Goal: Transaction & Acquisition: Purchase product/service

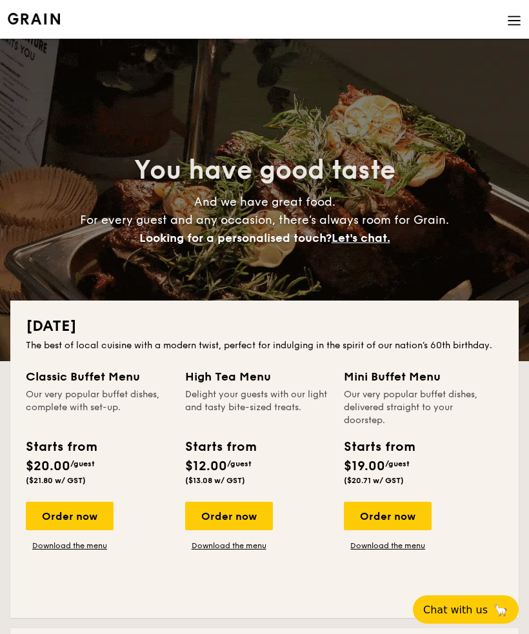
click at [514, 23] on img at bounding box center [514, 21] width 14 height 14
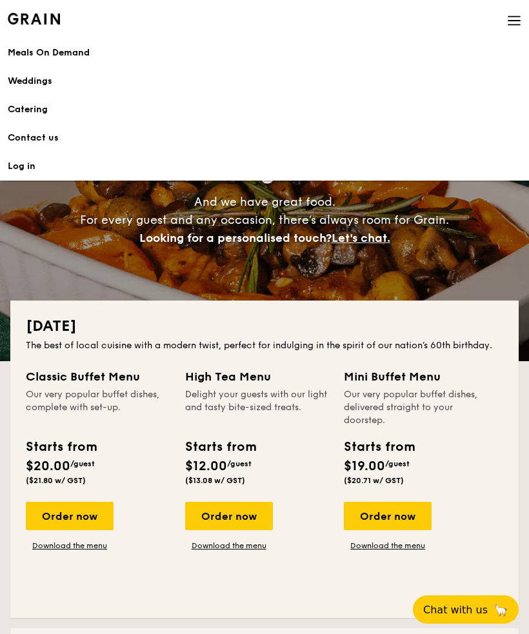
click at [511, 23] on img at bounding box center [514, 21] width 14 height 14
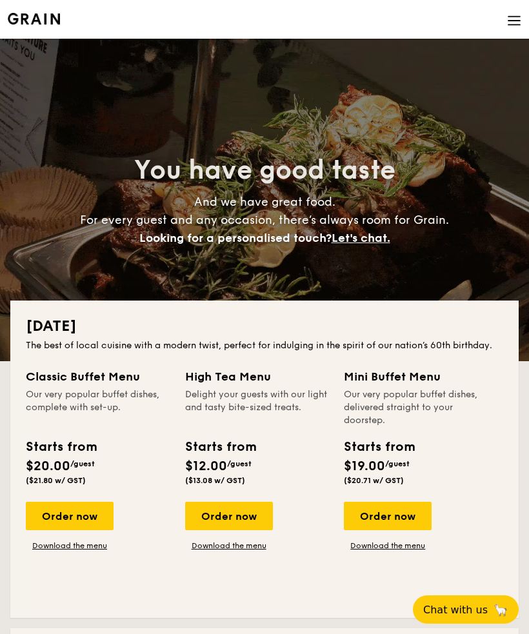
click at [514, 23] on img at bounding box center [514, 21] width 14 height 14
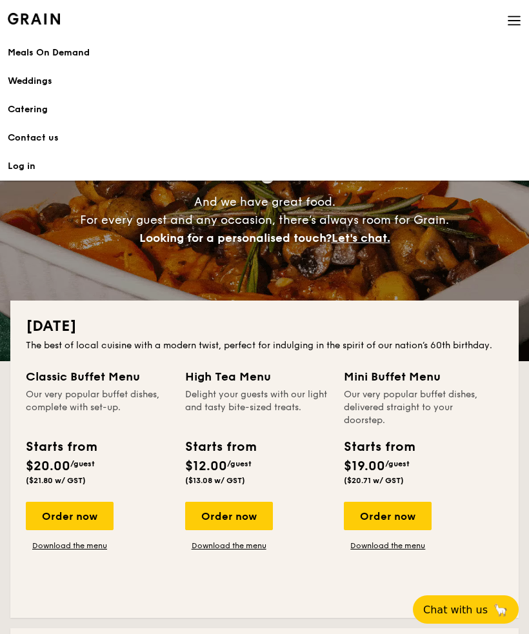
click at [108, 57] on div "Meals On Demand" at bounding box center [265, 52] width 514 height 13
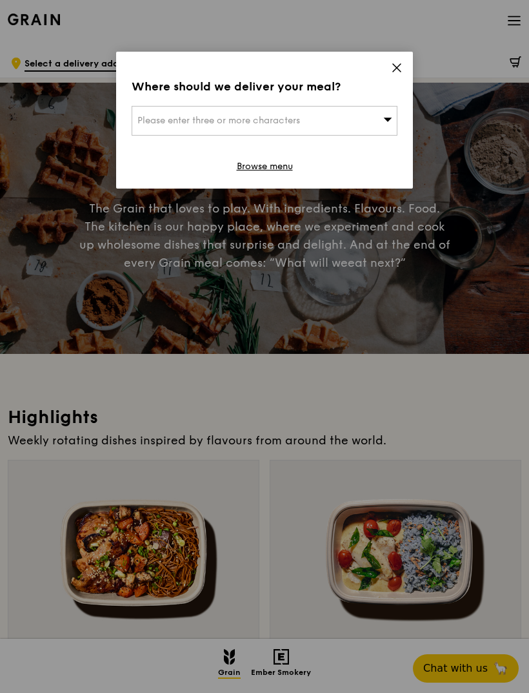
click at [380, 123] on div "Please enter three or more characters" at bounding box center [265, 121] width 266 height 30
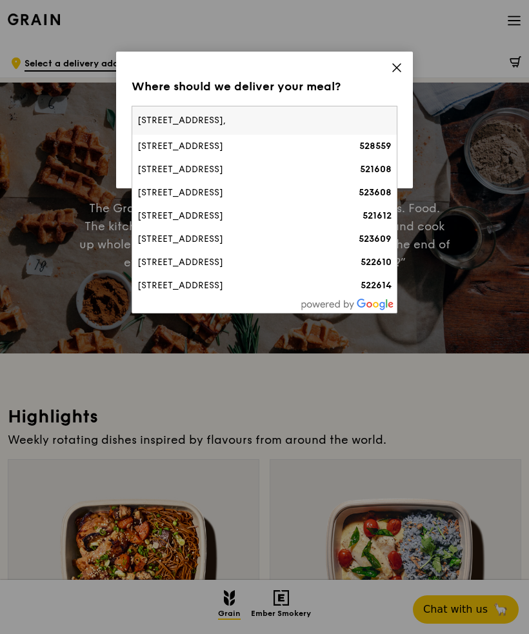
click at [201, 114] on input "[STREET_ADDRESS]," at bounding box center [264, 120] width 265 height 28
click at [282, 119] on input "[STREET_ADDRESS]," at bounding box center [264, 120] width 265 height 28
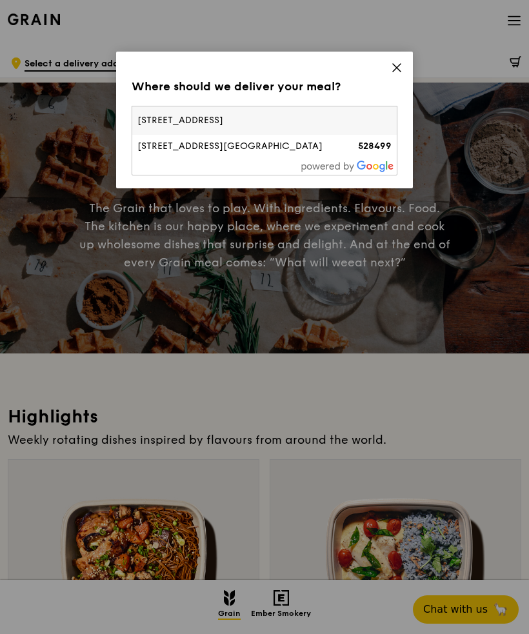
type input "[STREET_ADDRESS]"
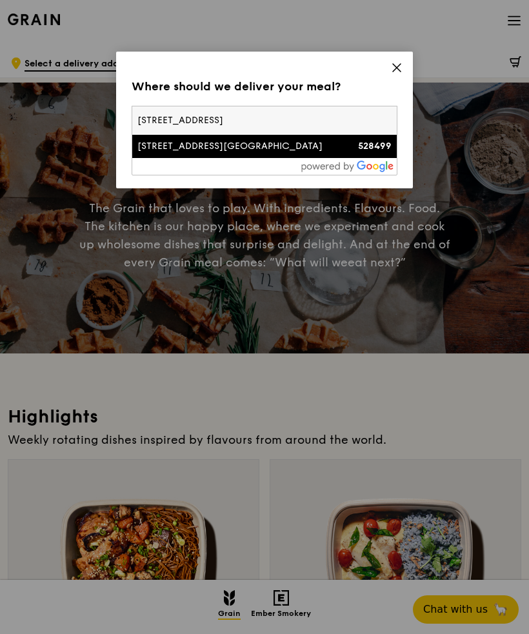
click at [367, 142] on strong "528499" at bounding box center [375, 146] width 34 height 11
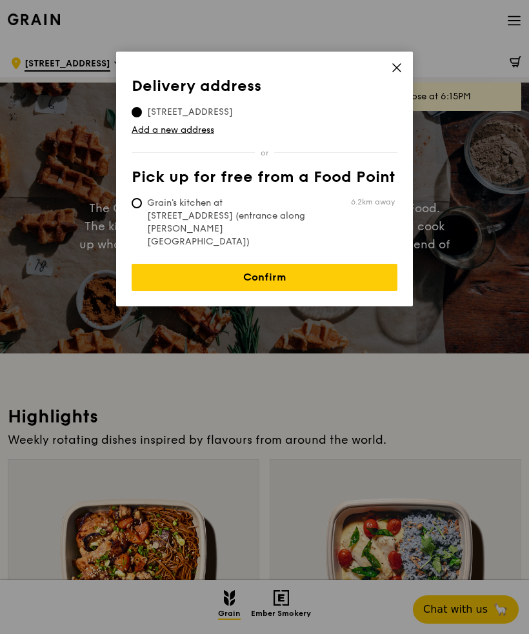
click at [353, 264] on link "Confirm" at bounding box center [265, 277] width 266 height 27
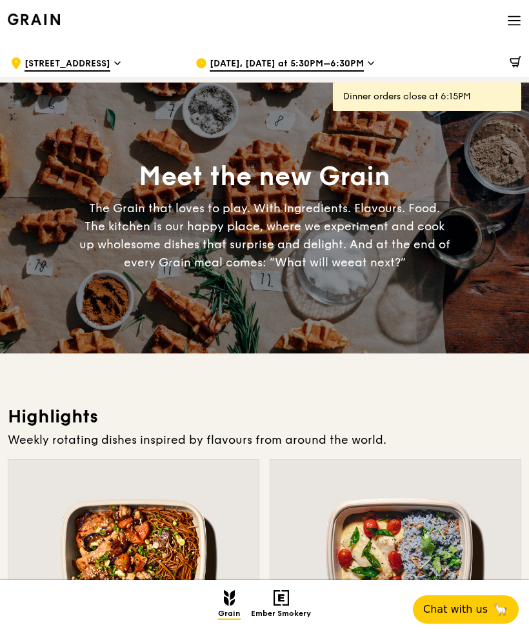
click at [354, 59] on span "Aug 15, Today at 5:30PM–6:30PM" at bounding box center [287, 64] width 154 height 14
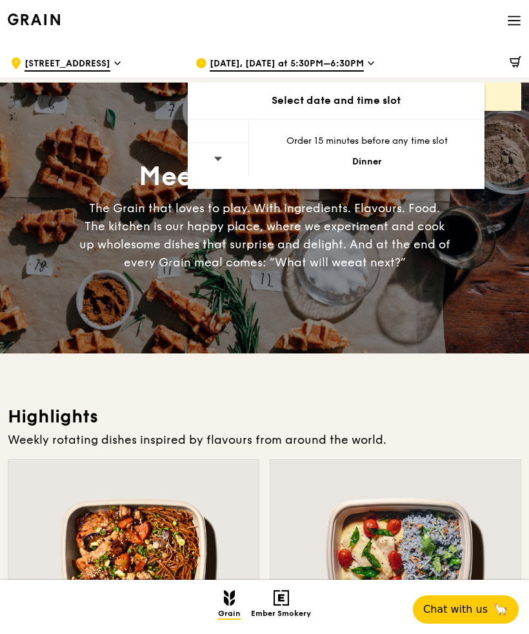
click at [356, 70] on span "Aug 15, Today at 5:30PM–6:30PM" at bounding box center [287, 64] width 154 height 14
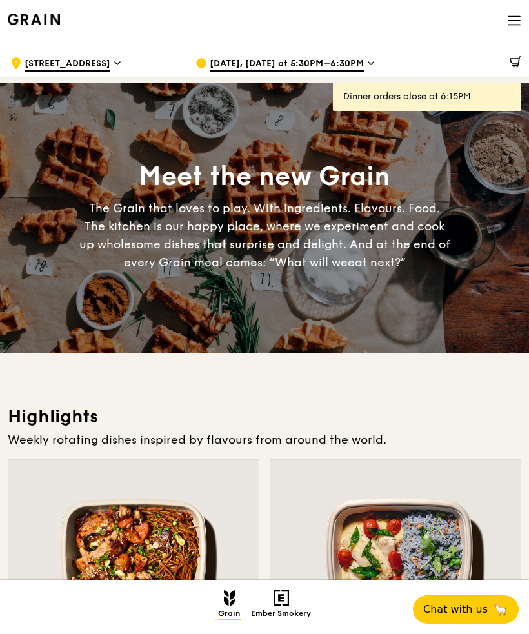
click at [359, 49] on div "Aug 15, Today at 5:30PM–6:30PM" at bounding box center [278, 63] width 165 height 39
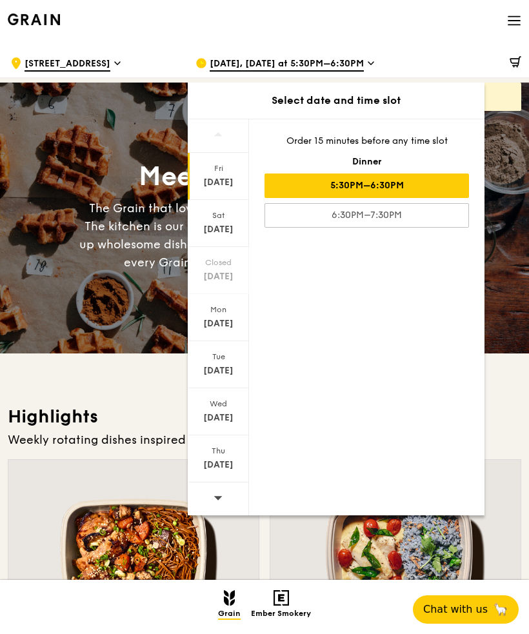
click at [237, 221] on div "Sat Aug 16" at bounding box center [218, 223] width 61 height 47
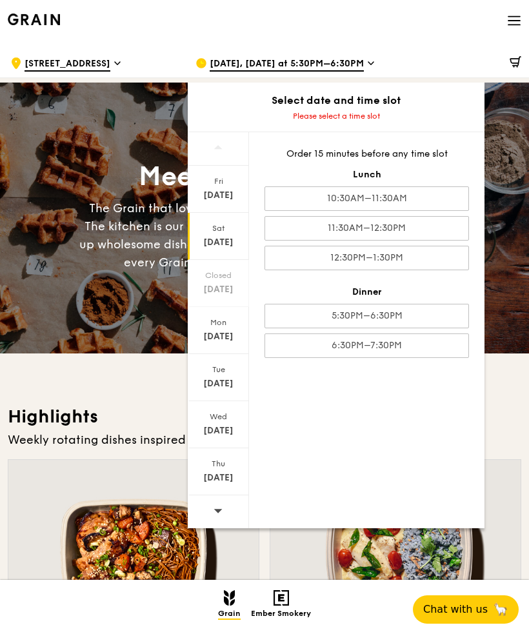
click at [436, 260] on div "12:30PM–1:30PM" at bounding box center [367, 258] width 205 height 25
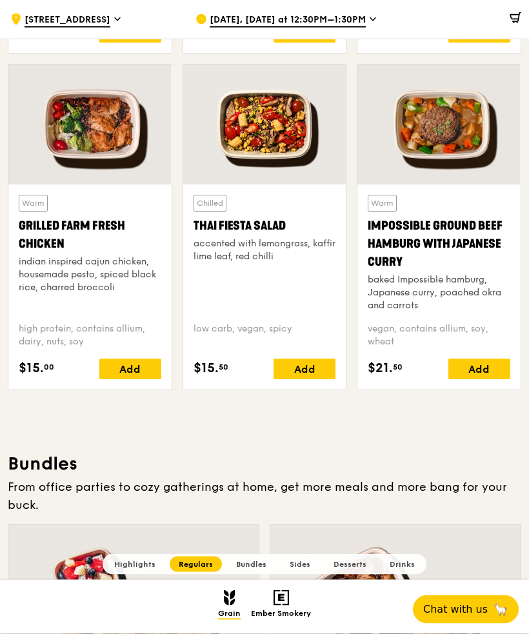
click at [489, 367] on div "Add" at bounding box center [480, 370] width 62 height 21
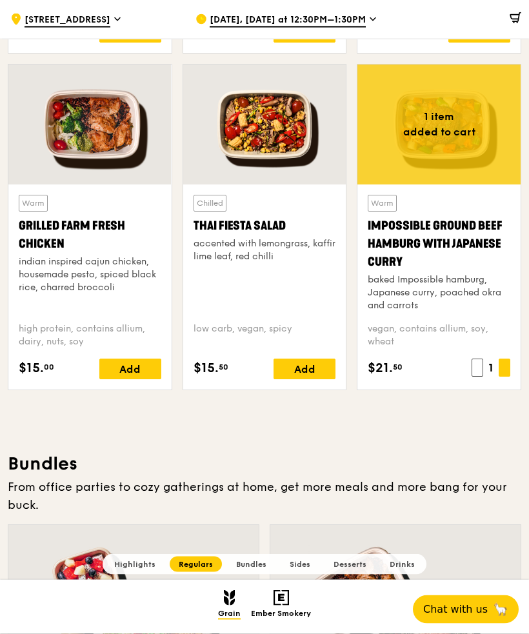
scroll to position [1368, 0]
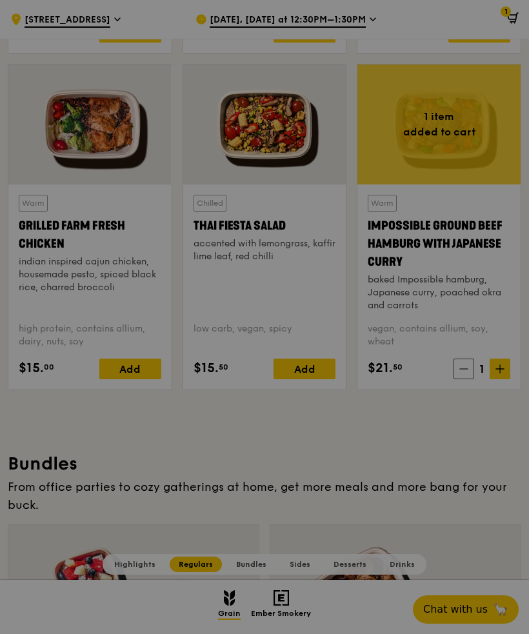
click at [502, 369] on icon at bounding box center [500, 369] width 8 height 0
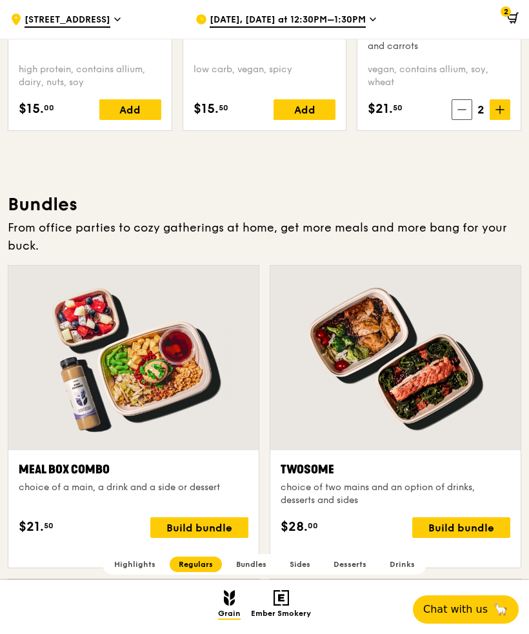
scroll to position [1628, 0]
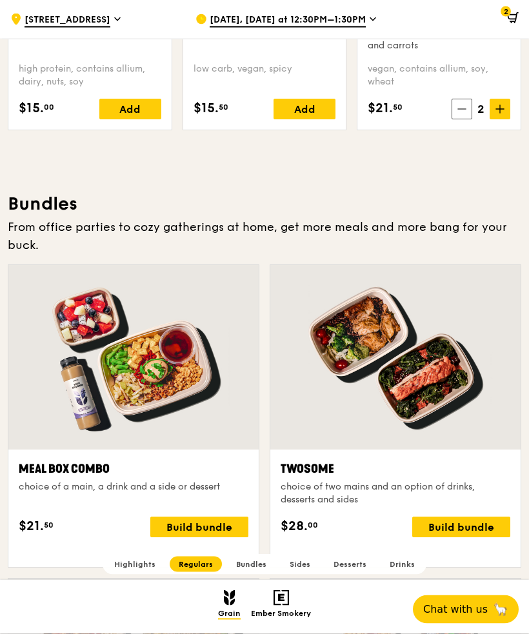
click at [225, 538] on div "Build bundle" at bounding box center [199, 528] width 98 height 21
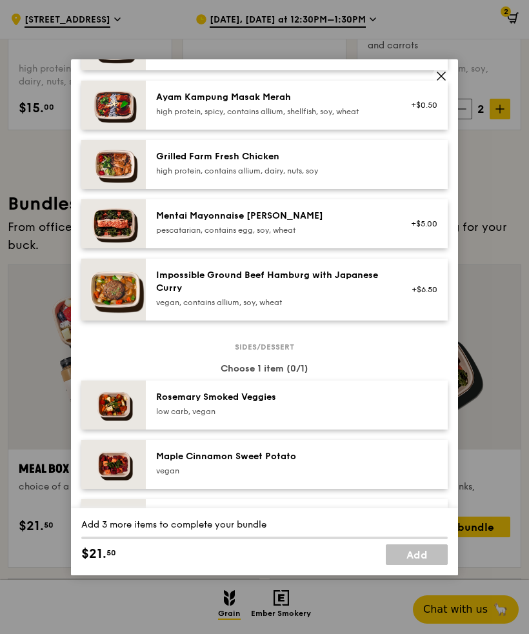
scroll to position [402, 0]
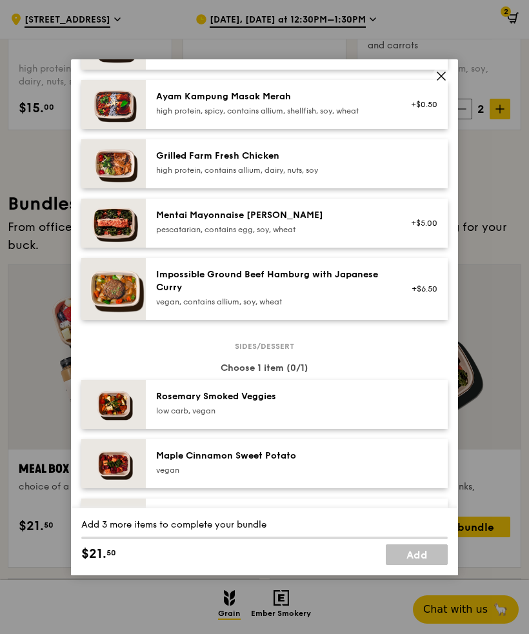
click at [410, 294] on div "+$6.50" at bounding box center [420, 289] width 34 height 10
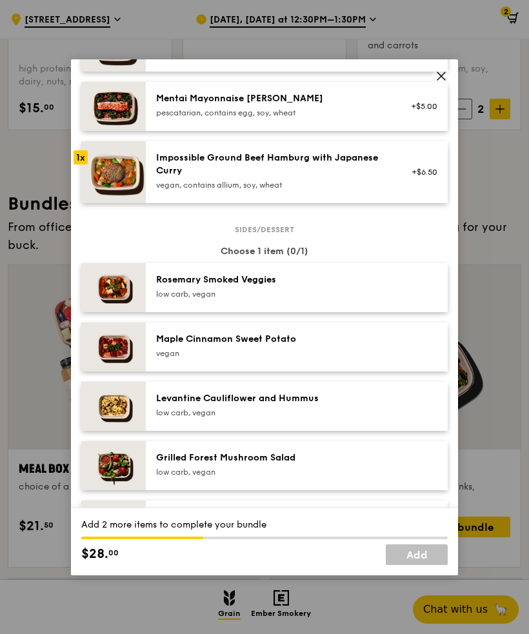
scroll to position [524, 0]
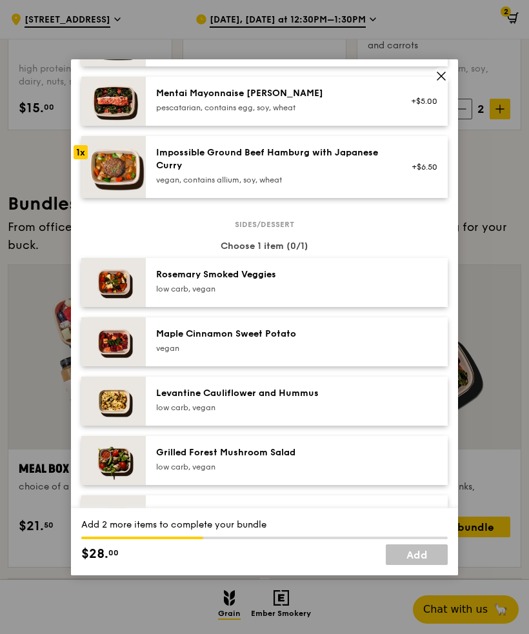
click at [504, 299] on div at bounding box center [395, 357] width 250 height 185
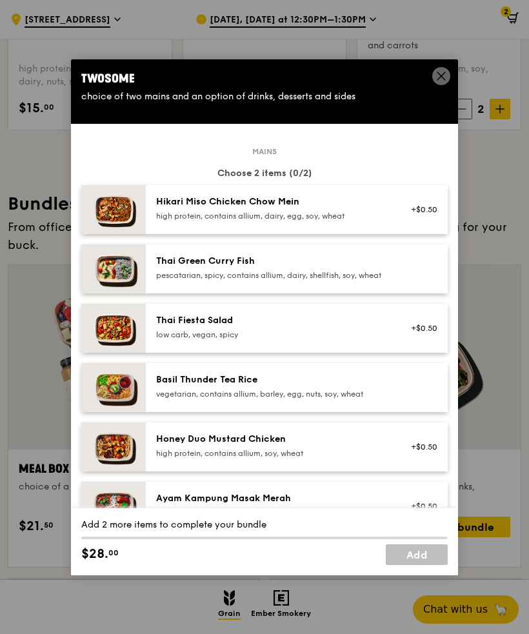
click at [433, 85] on span at bounding box center [441, 76] width 18 height 18
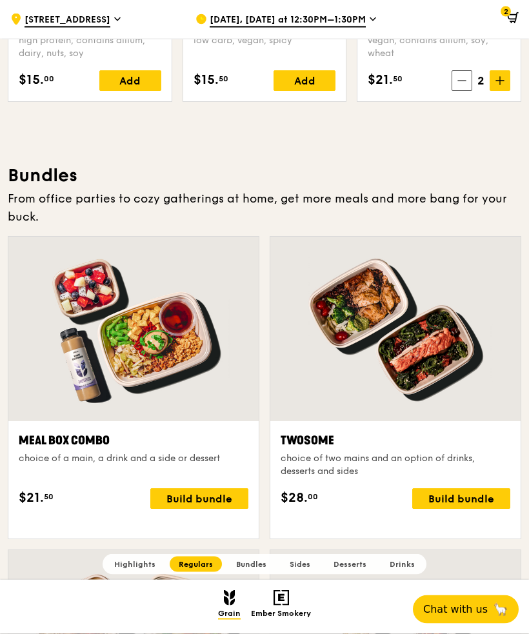
scroll to position [1714, 0]
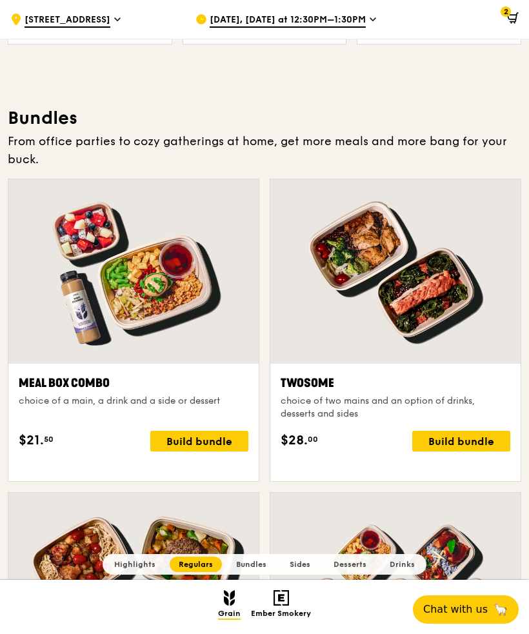
click at [492, 452] on div "Build bundle" at bounding box center [461, 441] width 98 height 21
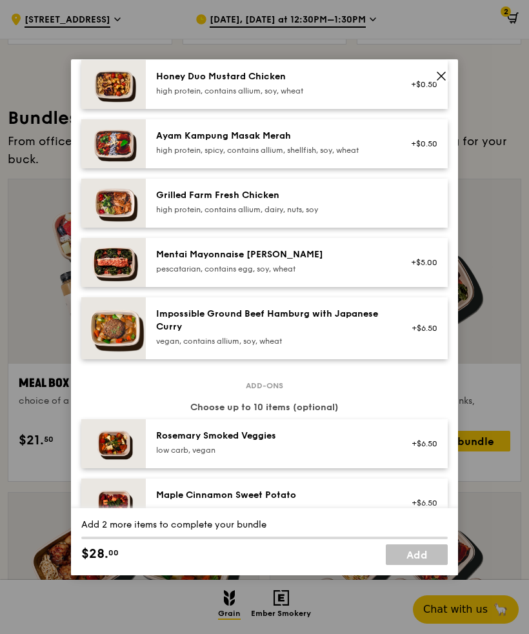
click at [421, 334] on div "+$6.50" at bounding box center [420, 328] width 34 height 10
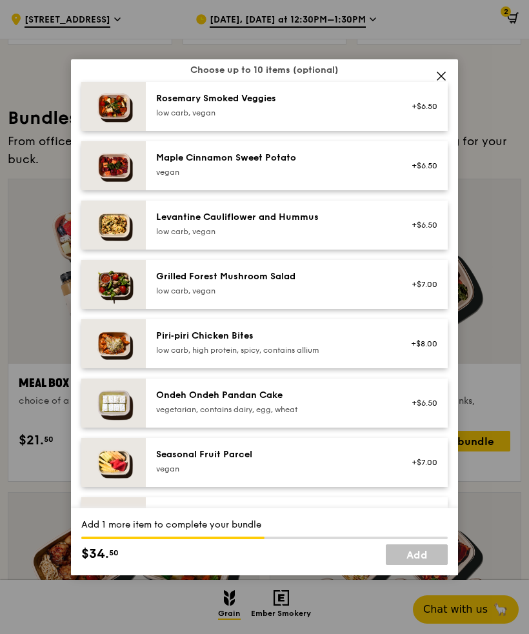
scroll to position [702, 0]
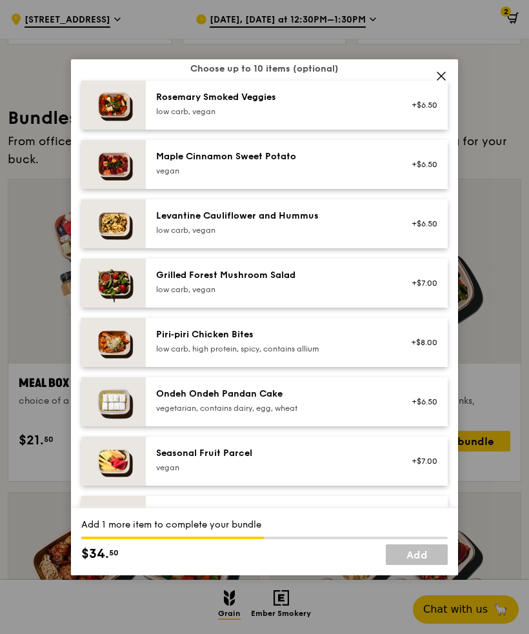
click at [418, 238] on div "+$6.50" at bounding box center [421, 224] width 50 height 28
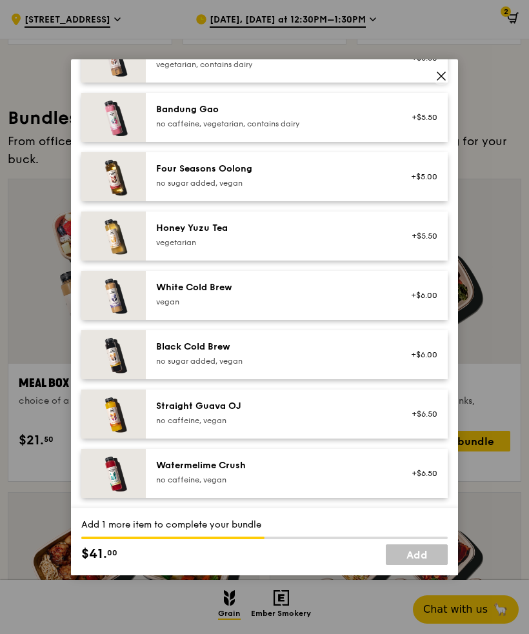
scroll to position [1472, 0]
click at [438, 82] on icon at bounding box center [442, 76] width 12 height 12
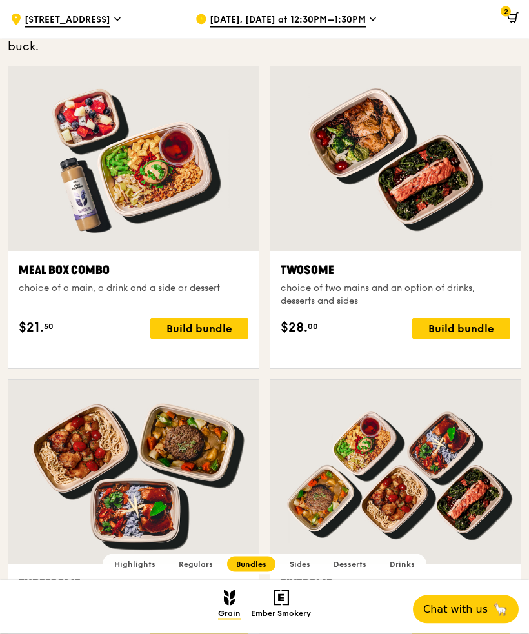
scroll to position [1820, 0]
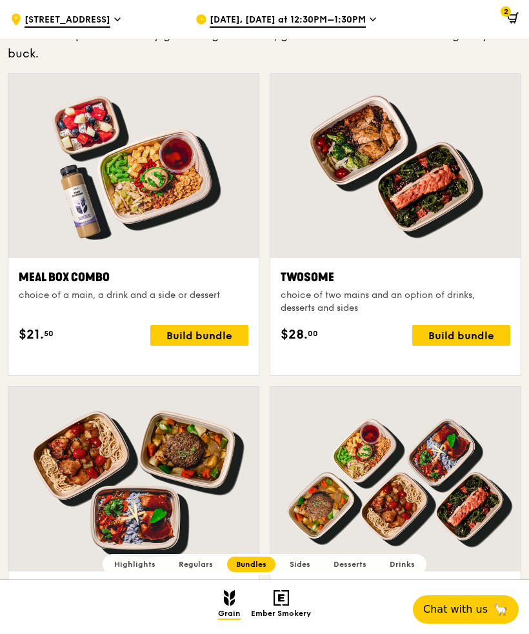
click at [458, 346] on div "Build bundle" at bounding box center [461, 335] width 98 height 21
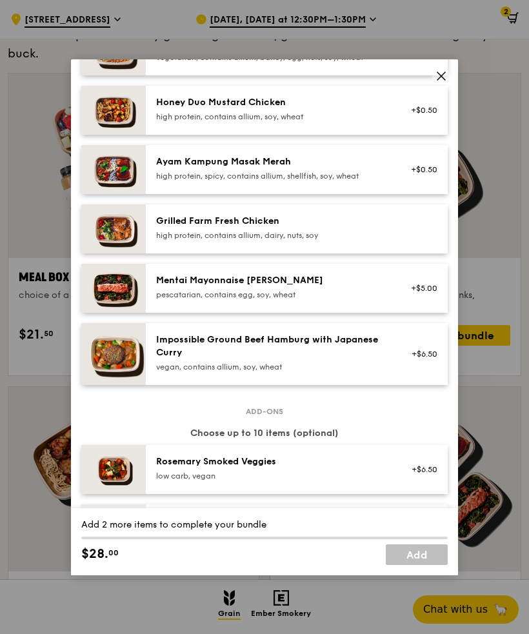
scroll to position [341, 0]
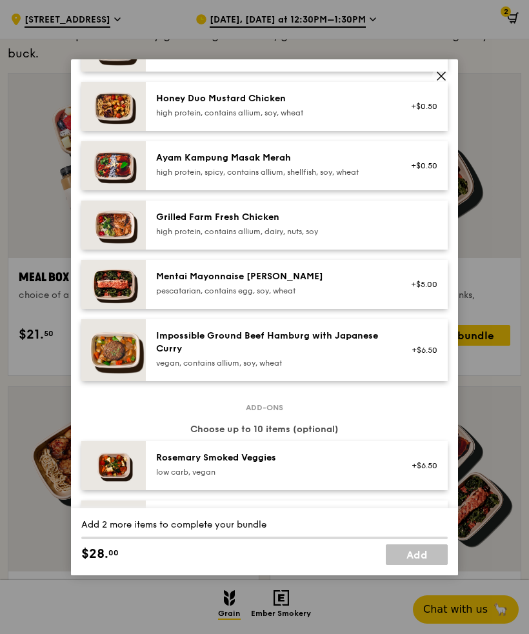
click at [421, 356] on div "+$6.50" at bounding box center [420, 350] width 34 height 10
click at [407, 347] on div "+$6.50" at bounding box center [420, 341] width 34 height 10
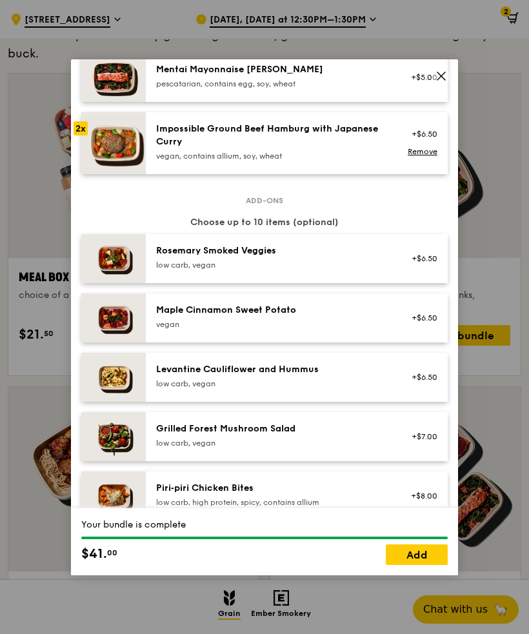
scroll to position [555, 0]
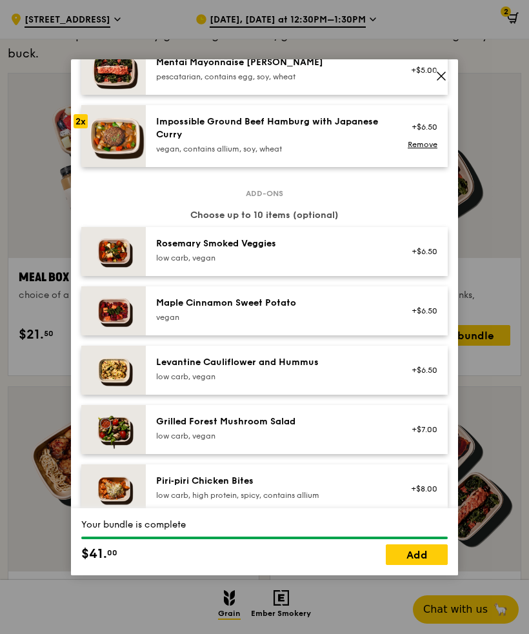
click at [431, 565] on link "Add" at bounding box center [417, 555] width 62 height 21
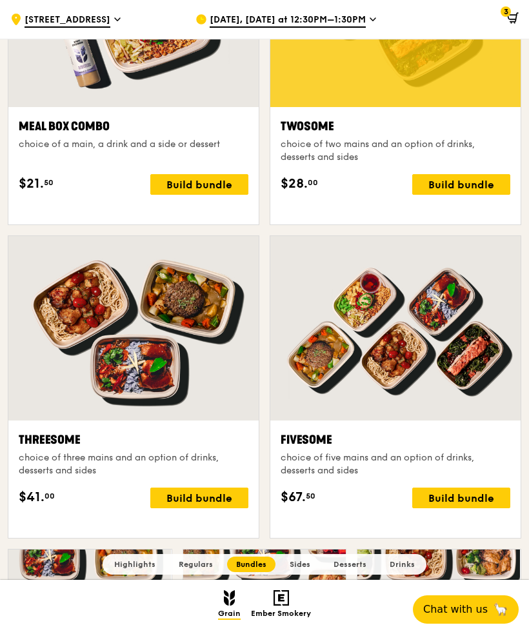
scroll to position [1970, 0]
click at [488, 509] on div "Build bundle" at bounding box center [461, 499] width 98 height 21
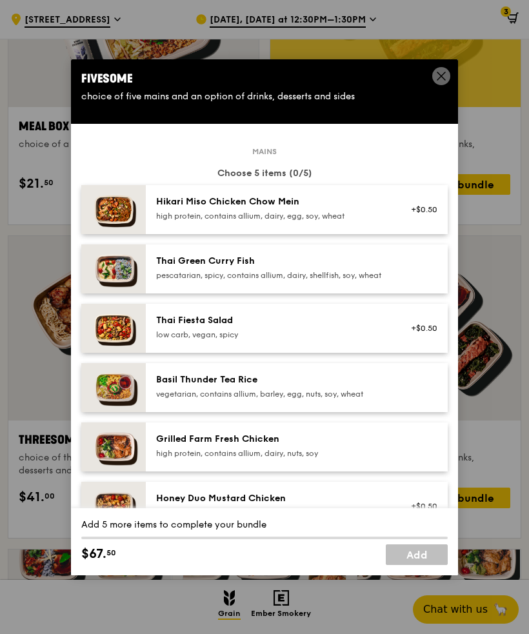
scroll to position [0, 0]
click at [449, 85] on span at bounding box center [441, 76] width 18 height 18
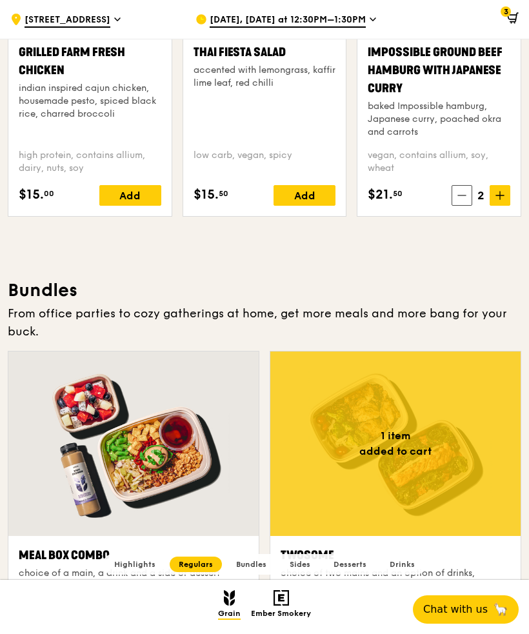
scroll to position [1541, 0]
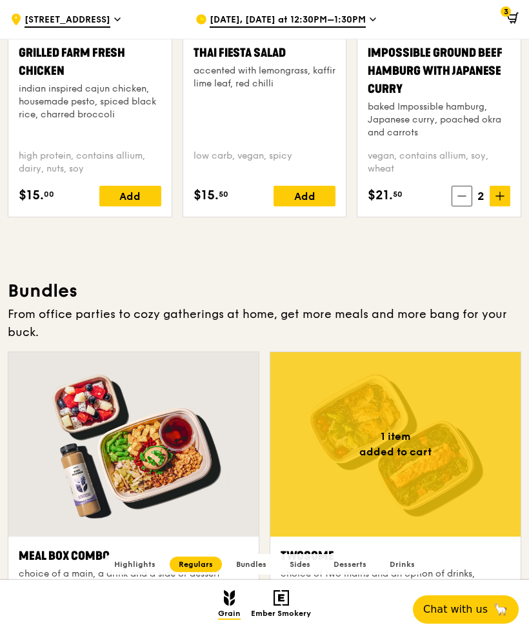
click at [512, 17] on icon at bounding box center [513, 18] width 12 height 12
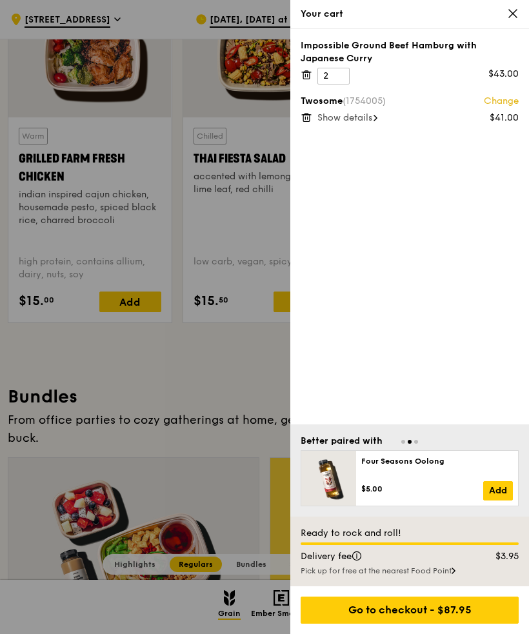
scroll to position [1428, 0]
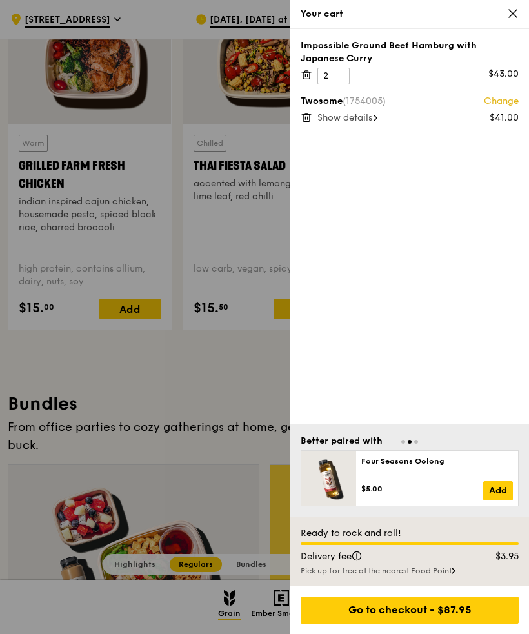
click at [307, 76] on icon at bounding box center [307, 75] width 12 height 12
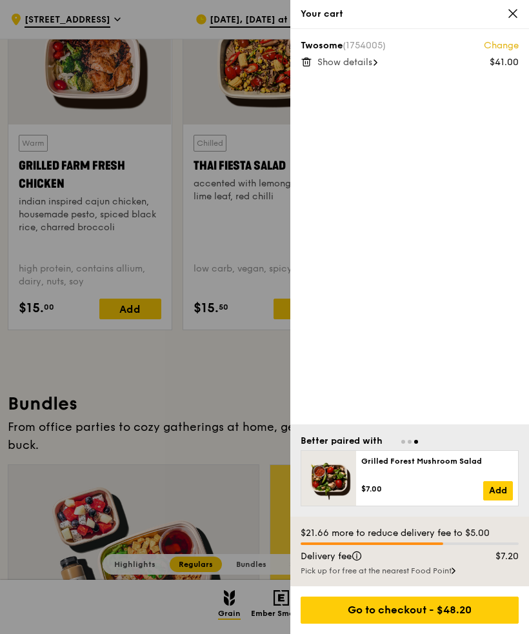
click at [455, 624] on div "Go to checkout - $48.20" at bounding box center [410, 610] width 218 height 27
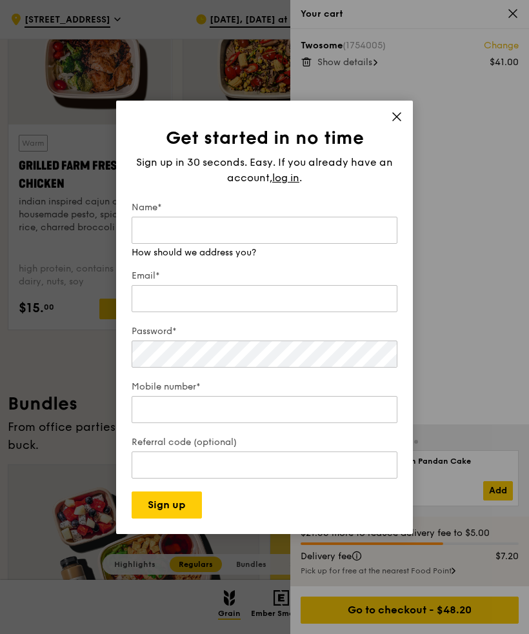
click at [296, 244] on input "Name*" at bounding box center [265, 230] width 266 height 27
type input "Nur Izyan"
click at [294, 315] on div "Email*" at bounding box center [265, 292] width 266 height 45
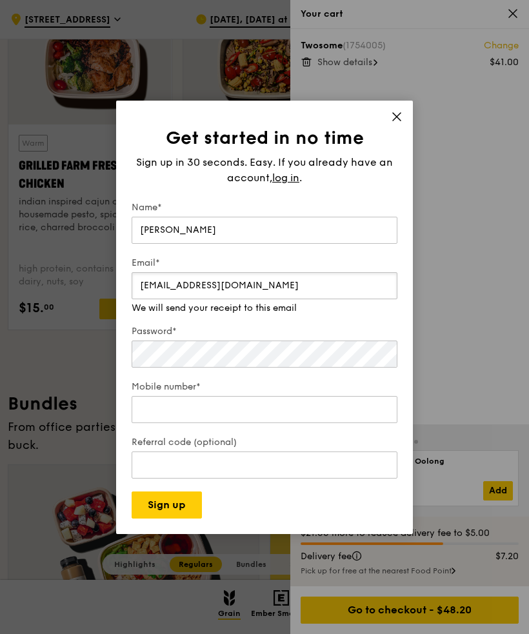
type input "nurizyan1812@gmail.com"
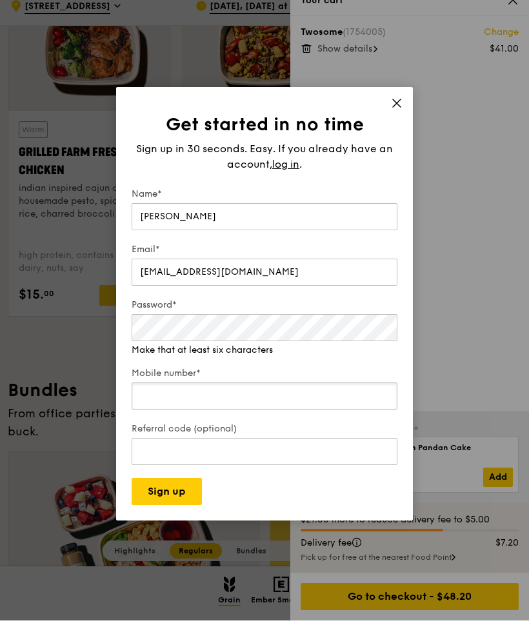
click at [325, 423] on input "Mobile number*" at bounding box center [265, 409] width 266 height 27
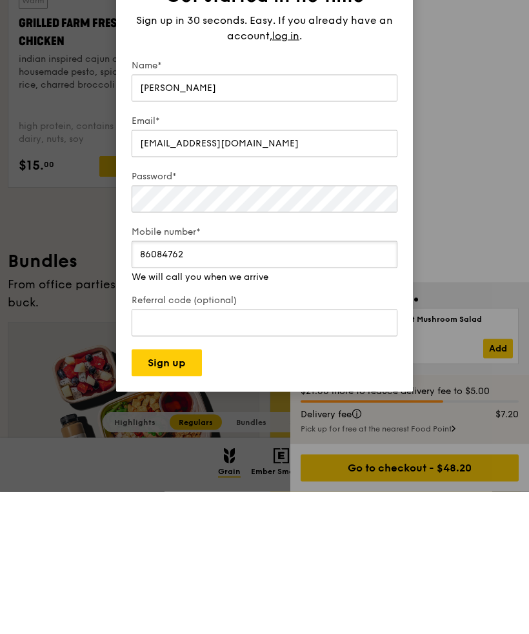
type input "86084762"
click at [192, 492] on button "Sign up" at bounding box center [167, 505] width 70 height 27
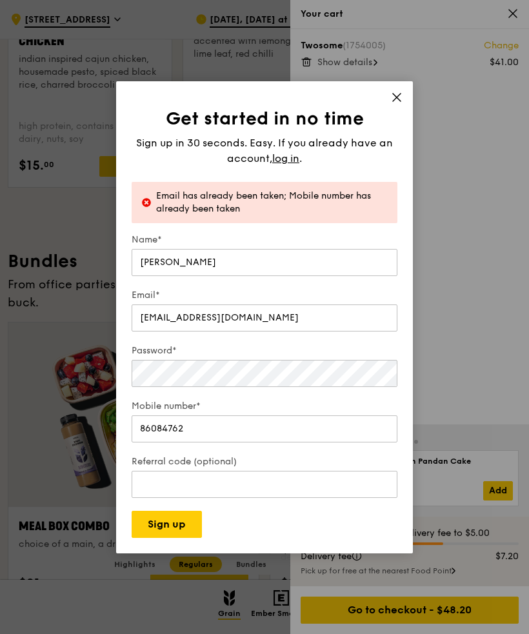
click at [297, 167] on span "log in" at bounding box center [285, 158] width 27 height 15
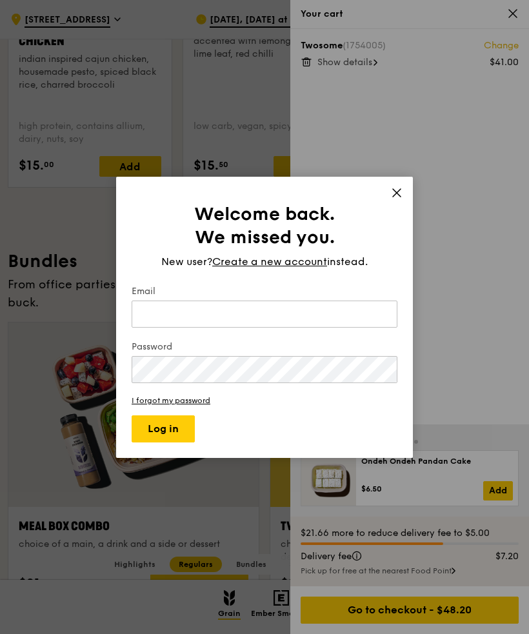
click at [316, 328] on input "Email" at bounding box center [265, 314] width 266 height 27
type input "nurizyan1812@gmail.com"
click at [148, 443] on button "Log in" at bounding box center [163, 429] width 63 height 27
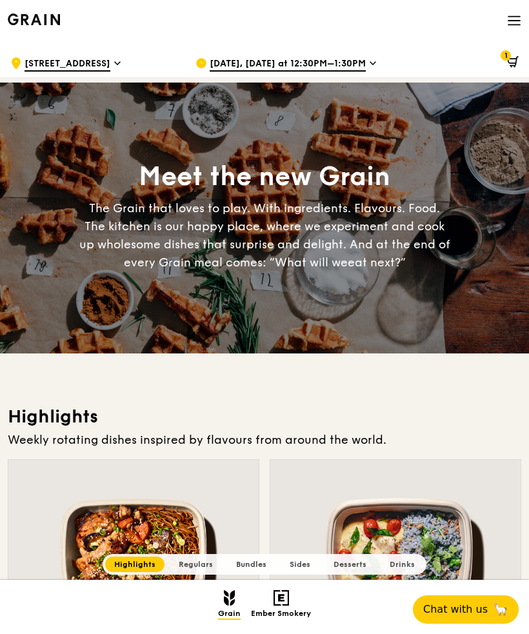
click at [518, 61] on icon at bounding box center [513, 62] width 12 height 12
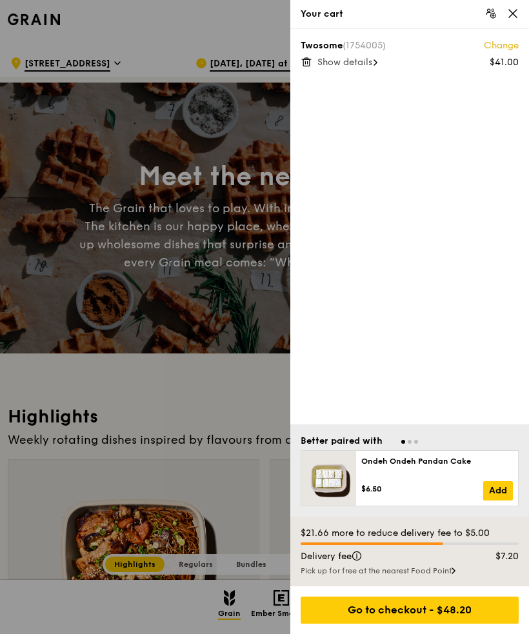
click at [446, 623] on div "Go to checkout - $48.20" at bounding box center [410, 610] width 218 height 27
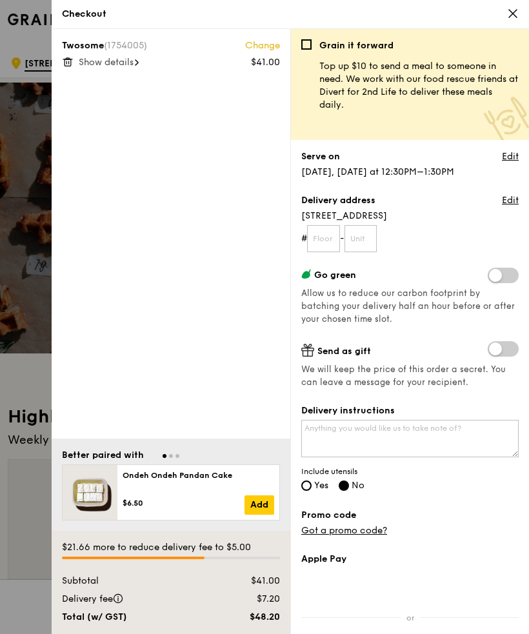
click at [322, 248] on input "text" at bounding box center [323, 238] width 33 height 27
type input "01"
click at [378, 248] on input "text" at bounding box center [361, 238] width 33 height 27
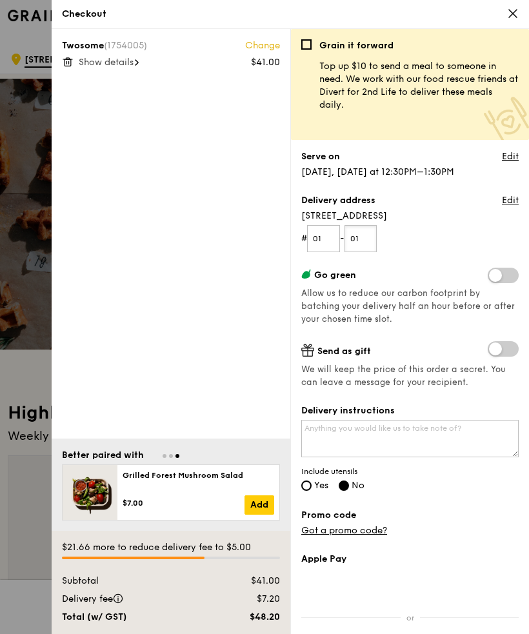
scroll to position [3, 0]
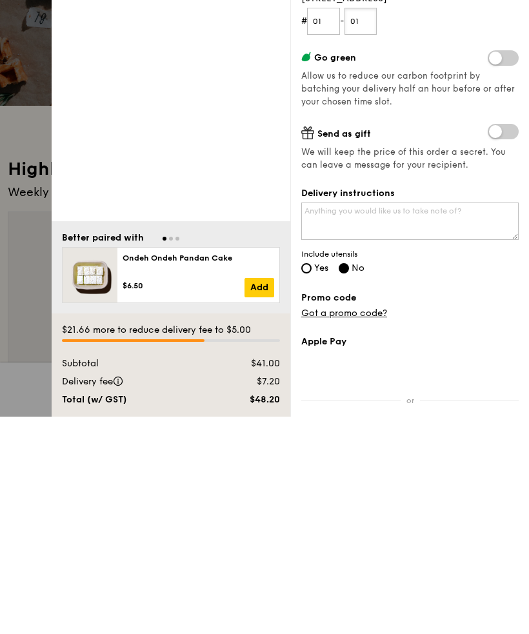
type input "01"
